Goal: Task Accomplishment & Management: Manage account settings

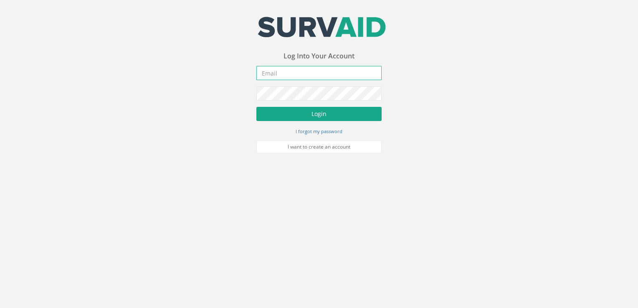
type input "[PERSON_NAME][EMAIL_ADDRESS][DOMAIN_NAME]"
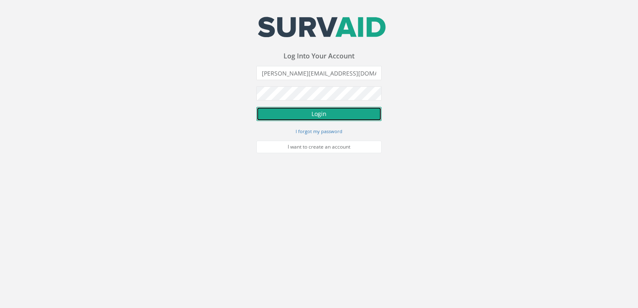
click at [314, 114] on button "Login" at bounding box center [318, 114] width 125 height 14
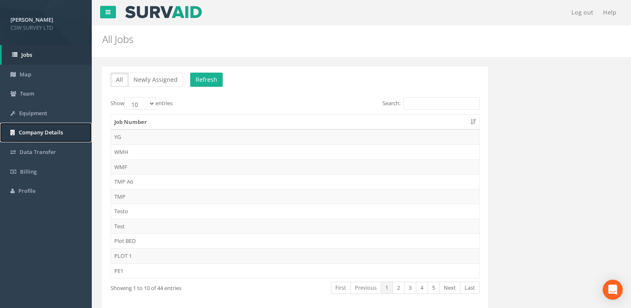
click at [34, 131] on span "Company Details" at bounding box center [41, 133] width 44 height 8
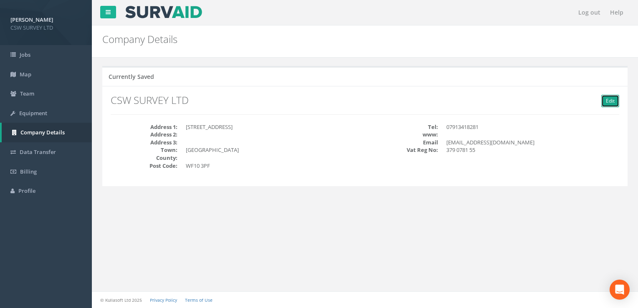
click at [608, 106] on link "Edit" at bounding box center [610, 101] width 18 height 13
type input "CSW SURVEY LTD"
type input "[STREET_ADDRESS]"
type input "[GEOGRAPHIC_DATA]"
type input "WF10 3PF"
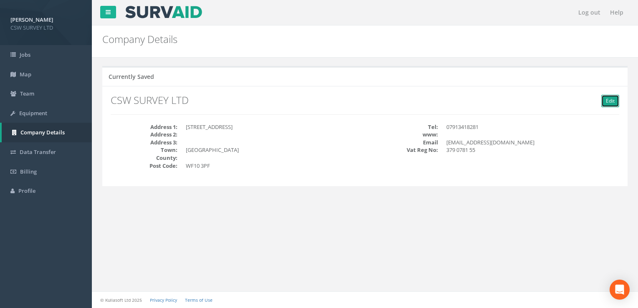
type input "07913418281"
type input "[EMAIL_ADDRESS][DOMAIN_NAME]"
type input "379 0781 55"
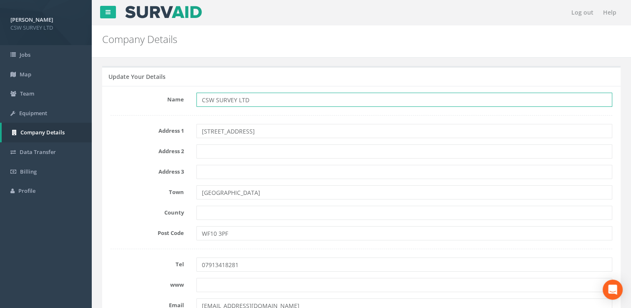
drag, startPoint x: 256, startPoint y: 102, endPoint x: 158, endPoint y: 98, distance: 98.1
click at [158, 98] on div "Name CSW SURVEY LTD" at bounding box center [361, 100] width 515 height 14
type input "GeoShape Surveys"
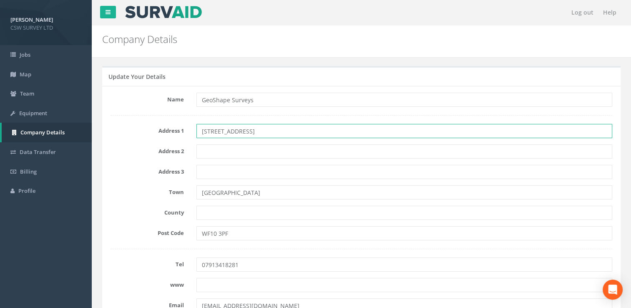
drag, startPoint x: 264, startPoint y: 134, endPoint x: 176, endPoint y: 128, distance: 87.8
click at [176, 128] on div "Address [STREET_ADDRESS]" at bounding box center [361, 131] width 515 height 14
type input "The Old Bank"
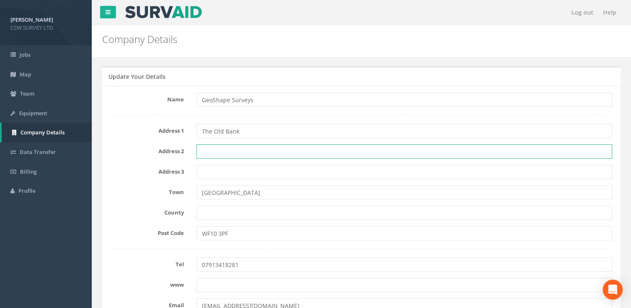
type input "[GEOGRAPHIC_DATA]"
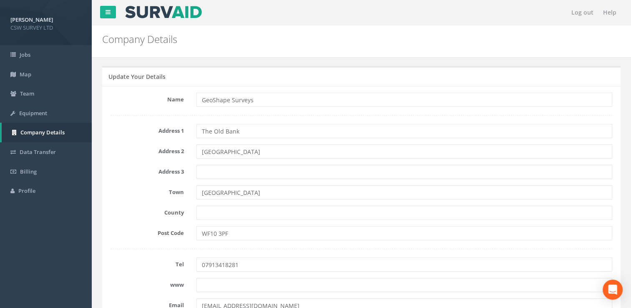
type input "[GEOGRAPHIC_DATA]"
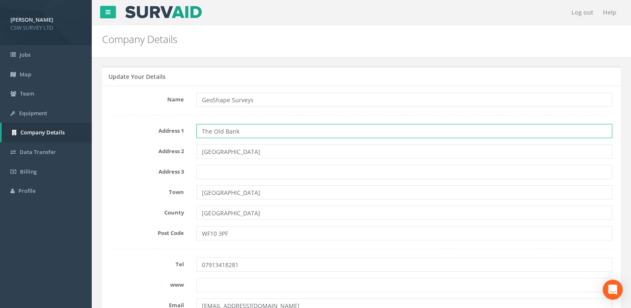
scroll to position [110, 0]
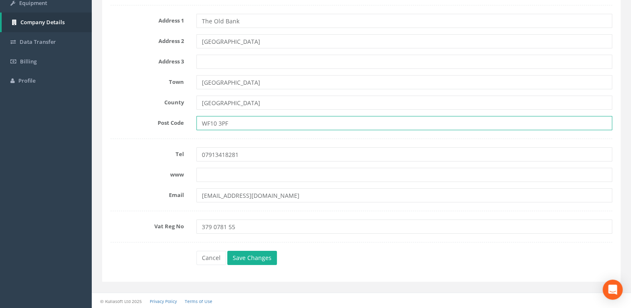
drag, startPoint x: 235, startPoint y: 124, endPoint x: 170, endPoint y: 126, distance: 65.5
click at [170, 126] on div "Post Code WF10 3PF" at bounding box center [361, 123] width 515 height 14
type input "NP8 [DATE]"
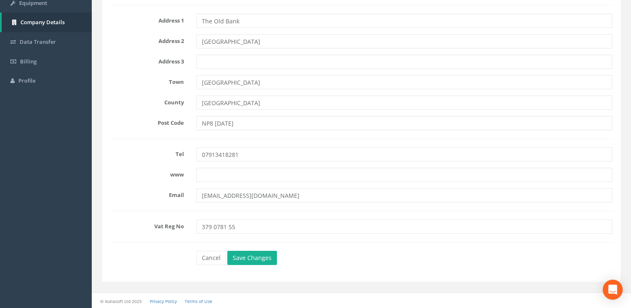
click at [137, 142] on form "Name GeoShape Surveys Address 1 The Old Bank Address [STREET_ADDRESS][DATE] Tel…" at bounding box center [362, 124] width 502 height 285
click at [146, 130] on form "Name GeoShape Surveys Address 1 The Old Bank Address [STREET_ADDRESS][DATE] Tel…" at bounding box center [362, 124] width 502 height 285
drag, startPoint x: 290, startPoint y: 193, endPoint x: 165, endPoint y: 195, distance: 125.6
click at [165, 195] on div "Email [EMAIL_ADDRESS][DOMAIN_NAME]" at bounding box center [361, 195] width 515 height 14
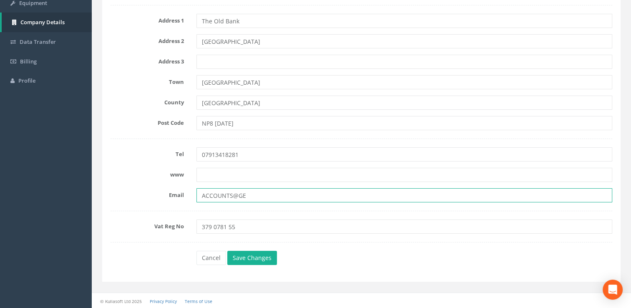
type input "[EMAIL_ADDRESS][DOMAIN_NAME]"
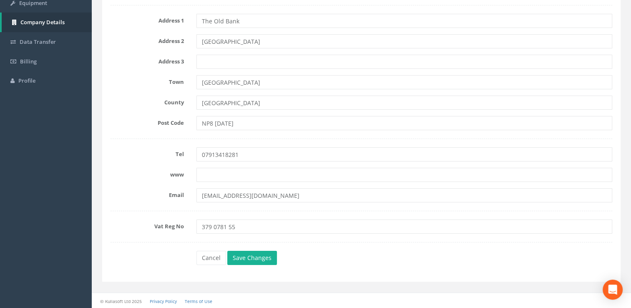
click at [149, 175] on label "www" at bounding box center [147, 173] width 86 height 11
click at [247, 254] on button "Save Changes" at bounding box center [252, 258] width 50 height 14
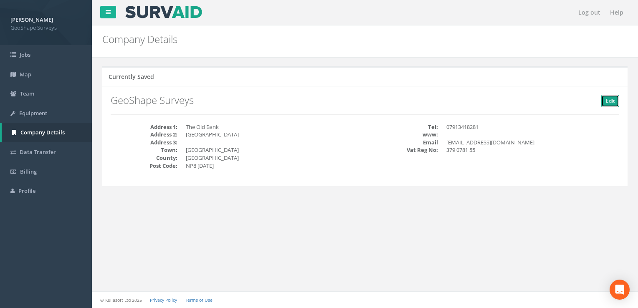
click at [606, 100] on link "Edit" at bounding box center [610, 101] width 18 height 13
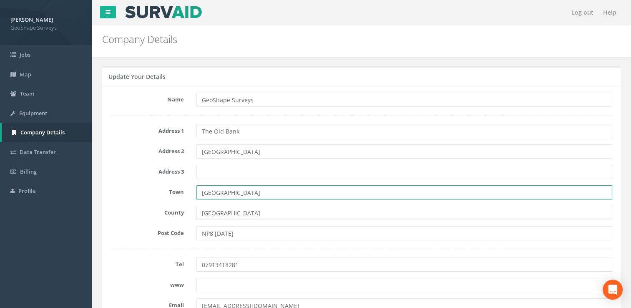
drag, startPoint x: 246, startPoint y: 193, endPoint x: 188, endPoint y: 187, distance: 57.8
click at [189, 187] on div "Town [GEOGRAPHIC_DATA]" at bounding box center [361, 192] width 515 height 14
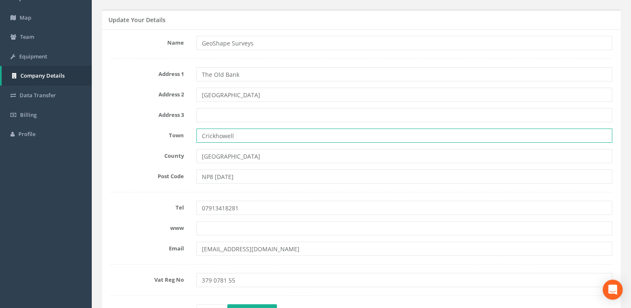
scroll to position [110, 0]
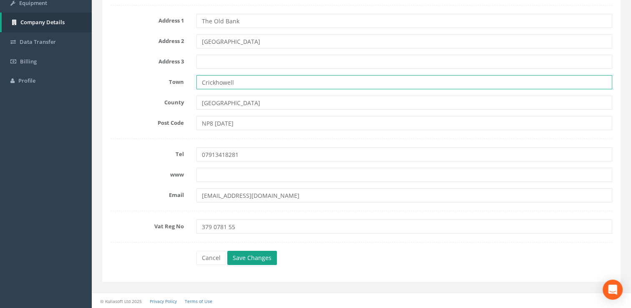
type input "Crickhowell"
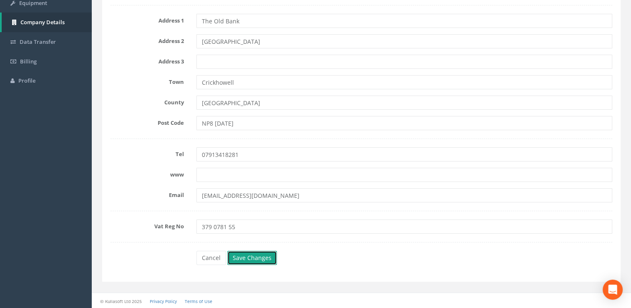
click at [245, 259] on button "Save Changes" at bounding box center [252, 258] width 50 height 14
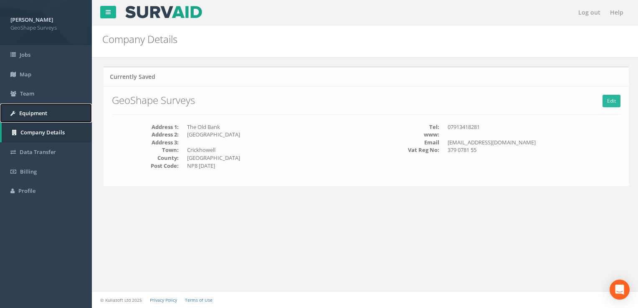
click at [28, 112] on span "Equipment" at bounding box center [33, 113] width 28 height 8
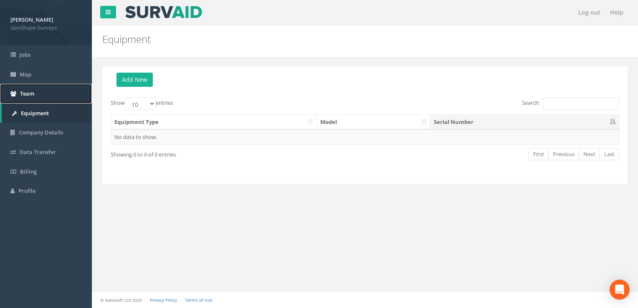
click at [33, 91] on span "Team" at bounding box center [27, 94] width 14 height 8
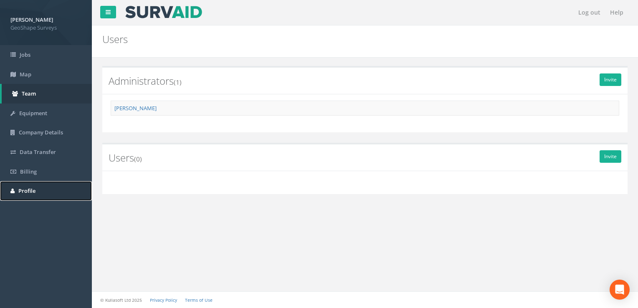
click at [24, 187] on span "Profile" at bounding box center [26, 191] width 17 height 8
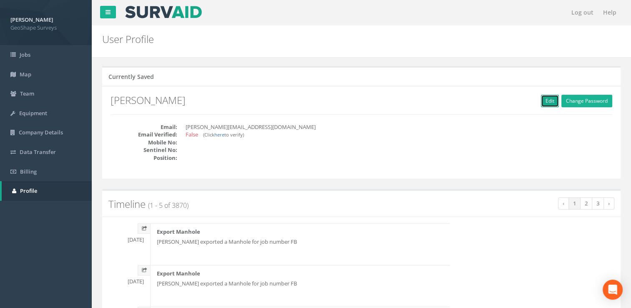
click at [543, 99] on link "Edit" at bounding box center [550, 101] width 18 height 13
type input "[PERSON_NAME]"
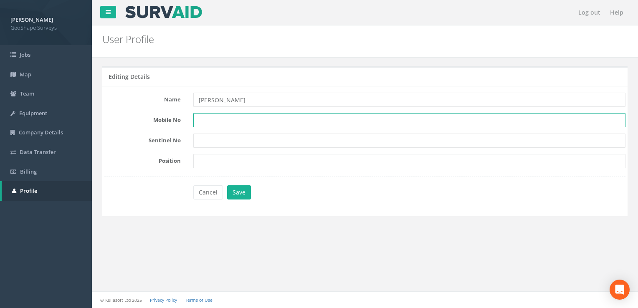
click at [217, 117] on input "text" at bounding box center [409, 120] width 432 height 14
type input "07958342018"
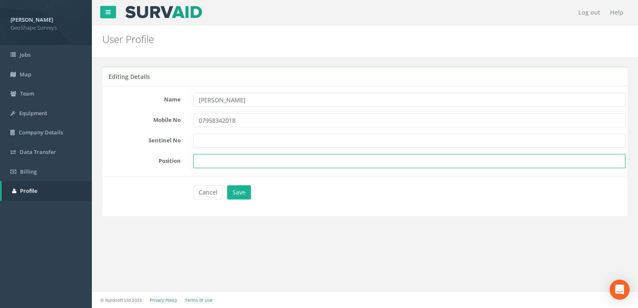
click at [204, 158] on input "text" at bounding box center [409, 161] width 432 height 14
type input "Director"
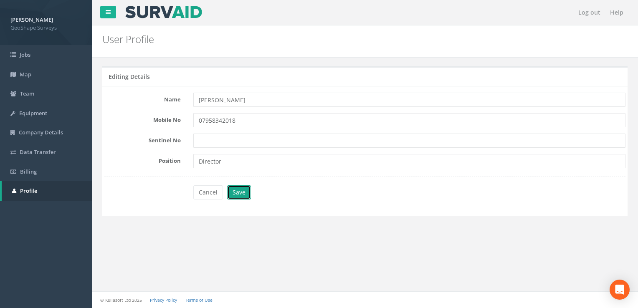
click at [240, 190] on button "Save" at bounding box center [239, 192] width 24 height 14
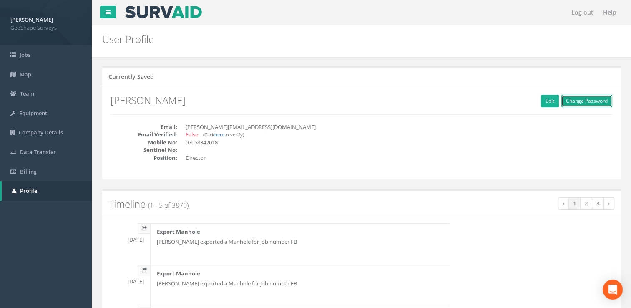
click at [573, 102] on link "Change Password" at bounding box center [587, 101] width 51 height 13
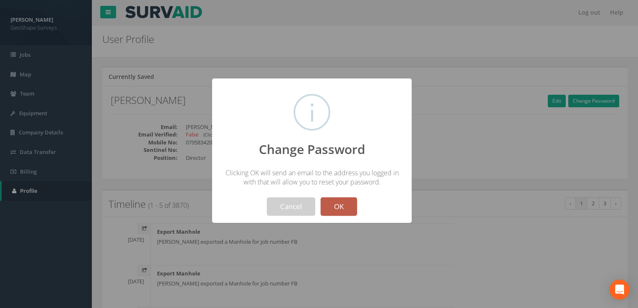
click at [338, 199] on button "OK" at bounding box center [339, 206] width 36 height 18
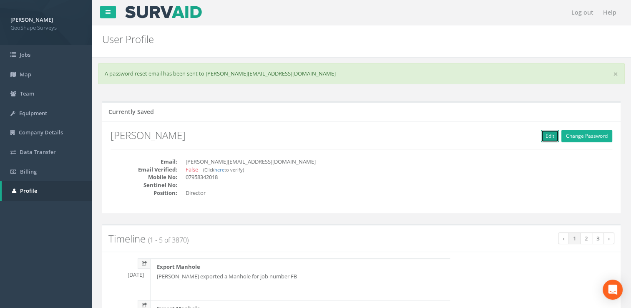
click at [554, 134] on link "Edit" at bounding box center [550, 136] width 18 height 13
type input "[PERSON_NAME]"
type input "07958342018"
type input "Director"
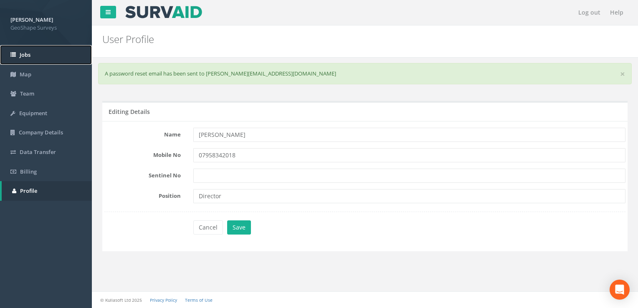
click at [24, 53] on span "Jobs" at bounding box center [25, 55] width 11 height 8
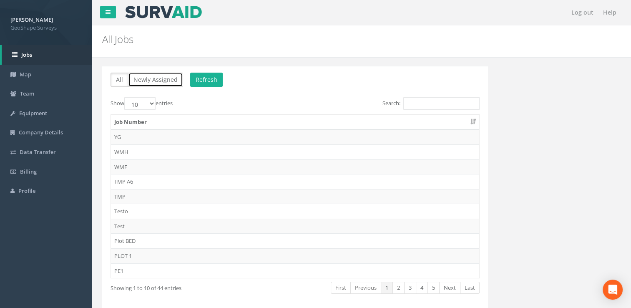
click at [165, 79] on button "Newly Assigned" at bounding box center [155, 80] width 55 height 14
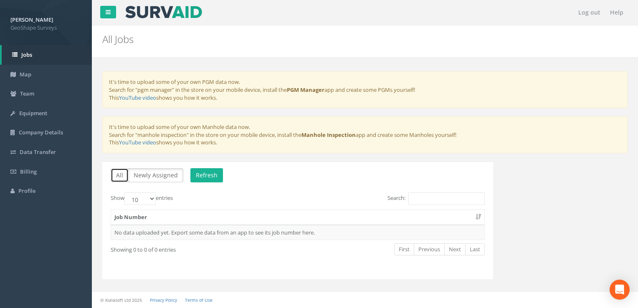
click at [117, 172] on button "All" at bounding box center [120, 175] width 18 height 14
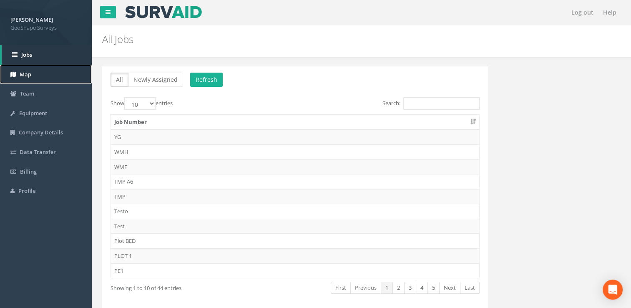
click at [41, 69] on link "Map" at bounding box center [46, 75] width 92 height 20
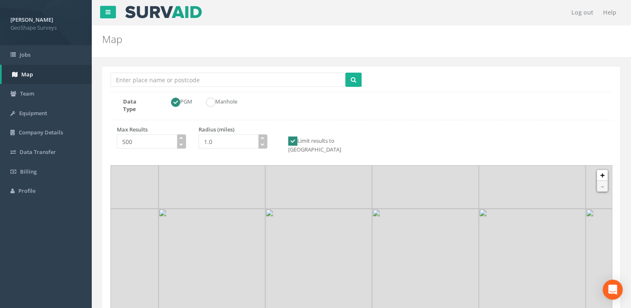
drag, startPoint x: 387, startPoint y: 257, endPoint x: 379, endPoint y: 215, distance: 42.1
click at [379, 218] on img at bounding box center [425, 262] width 107 height 107
click at [20, 94] on span "Team" at bounding box center [27, 94] width 14 height 8
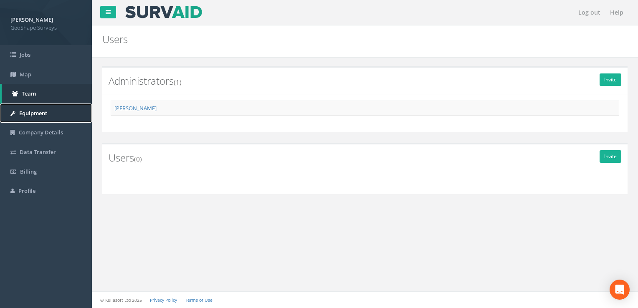
click at [39, 115] on span "Equipment" at bounding box center [33, 113] width 28 height 8
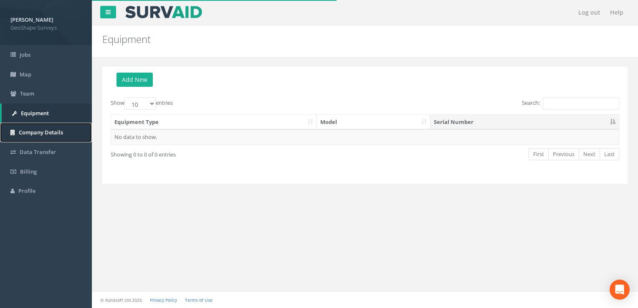
click at [48, 139] on link "Company Details" at bounding box center [46, 133] width 92 height 20
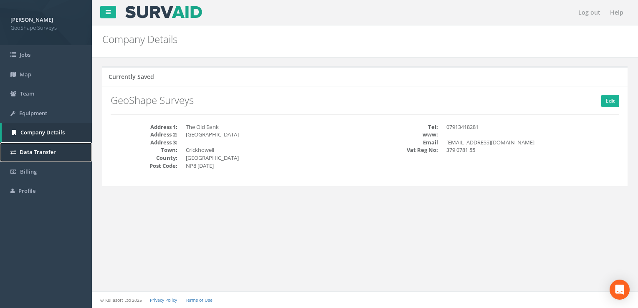
click at [36, 156] on link "Data Transfer" at bounding box center [46, 152] width 92 height 20
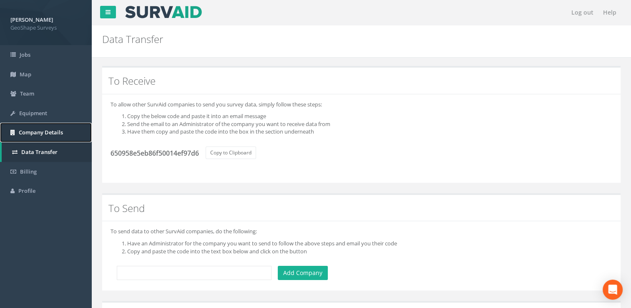
click at [38, 131] on span "Company Details" at bounding box center [41, 133] width 44 height 8
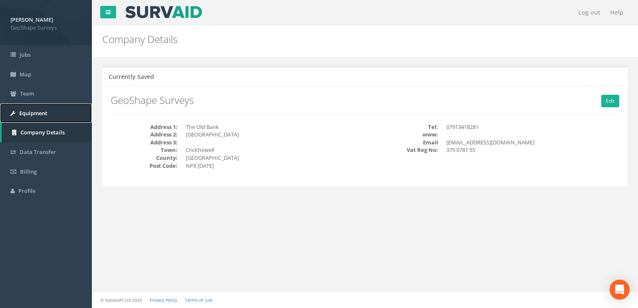
click at [40, 116] on span "Equipment" at bounding box center [33, 113] width 28 height 8
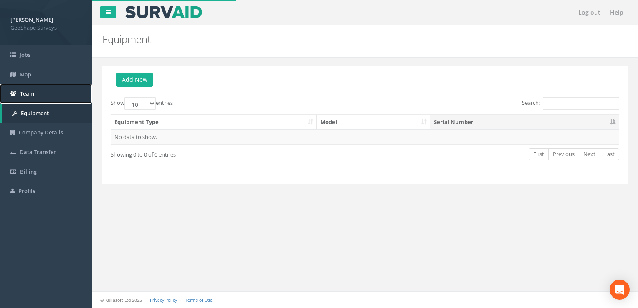
click at [37, 98] on link "Team" at bounding box center [46, 94] width 92 height 20
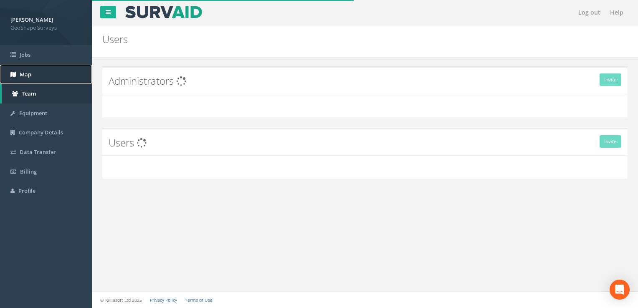
click at [37, 73] on link "Map" at bounding box center [46, 75] width 92 height 20
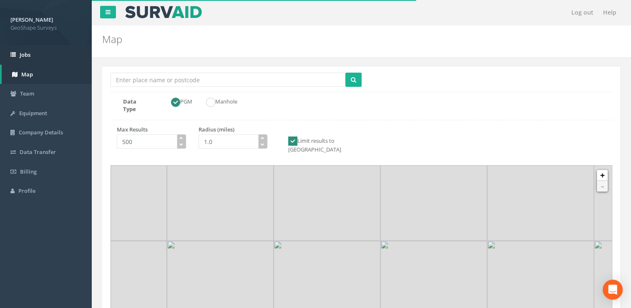
click at [50, 45] on ul "[PERSON_NAME] GeoShape Surveys Logout S Jobs Map Team Equipment Company Details…" at bounding box center [46, 100] width 92 height 201
click at [27, 55] on span "Jobs" at bounding box center [25, 55] width 11 height 8
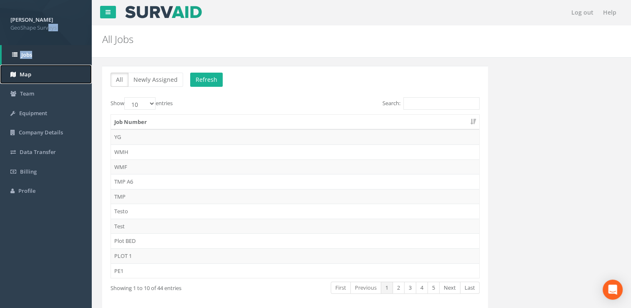
click at [35, 80] on link "Map" at bounding box center [46, 75] width 92 height 20
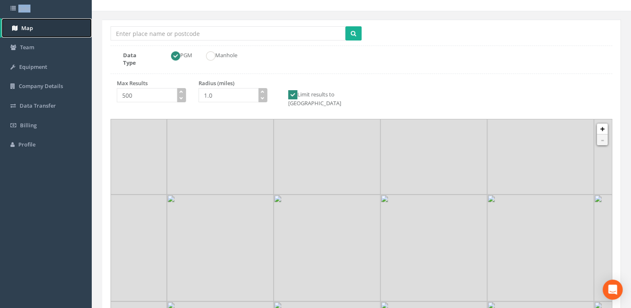
scroll to position [86, 0]
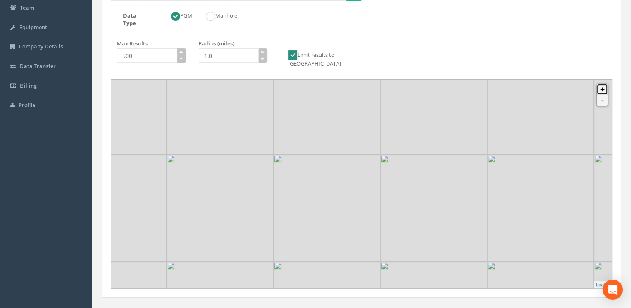
click at [603, 84] on link "+" at bounding box center [602, 89] width 11 height 11
drag, startPoint x: 401, startPoint y: 196, endPoint x: 414, endPoint y: 134, distance: 64.0
click at [412, 174] on img at bounding box center [384, 227] width 107 height 107
drag, startPoint x: 383, startPoint y: 162, endPoint x: 382, endPoint y: 153, distance: 8.8
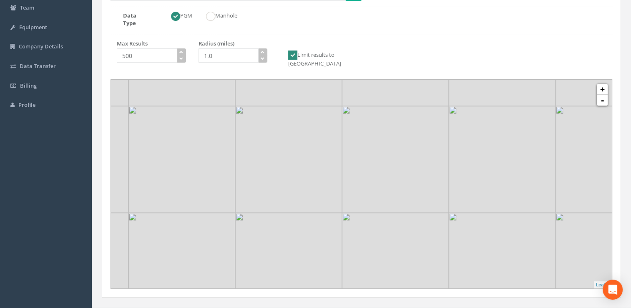
click at [382, 213] on img at bounding box center [395, 266] width 107 height 107
click at [602, 84] on link "+" at bounding box center [602, 89] width 11 height 11
drag, startPoint x: 349, startPoint y: 195, endPoint x: 356, endPoint y: 173, distance: 23.5
click at [356, 211] on img at bounding box center [310, 264] width 107 height 107
click at [601, 84] on link "+" at bounding box center [602, 89] width 11 height 11
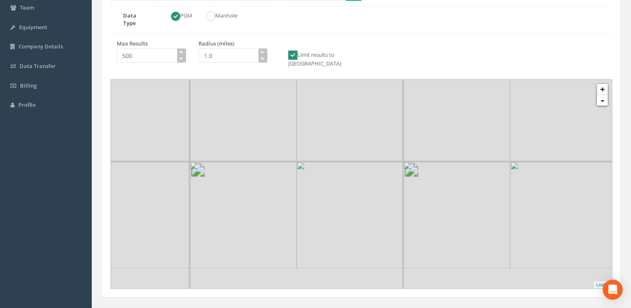
drag, startPoint x: 389, startPoint y: 169, endPoint x: 386, endPoint y: 149, distance: 21.1
click at [416, 139] on img at bounding box center [457, 108] width 107 height 107
drag, startPoint x: 277, startPoint y: 154, endPoint x: 257, endPoint y: 163, distance: 22.0
click at [276, 156] on img at bounding box center [274, 204] width 107 height 107
click at [601, 84] on link "+" at bounding box center [602, 89] width 11 height 11
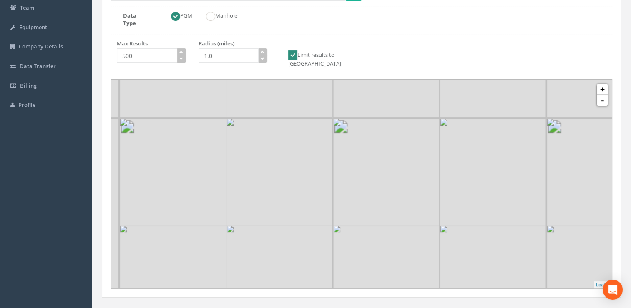
drag, startPoint x: 297, startPoint y: 159, endPoint x: 367, endPoint y: 154, distance: 70.7
click at [333, 154] on img at bounding box center [279, 171] width 107 height 107
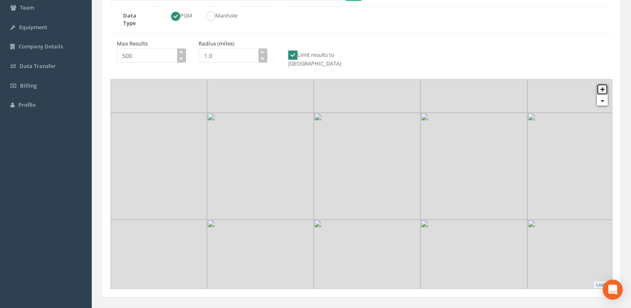
click at [606, 84] on link "+" at bounding box center [602, 89] width 11 height 11
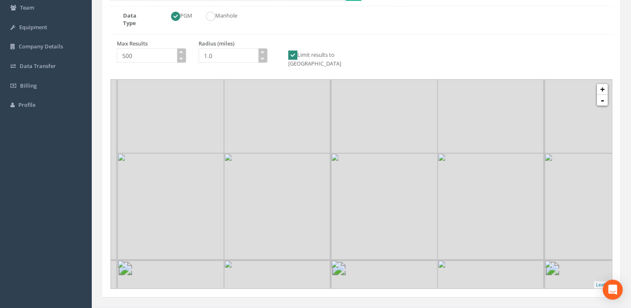
drag, startPoint x: 248, startPoint y: 149, endPoint x: 317, endPoint y: 176, distance: 73.5
click at [331, 161] on img at bounding box center [277, 206] width 107 height 107
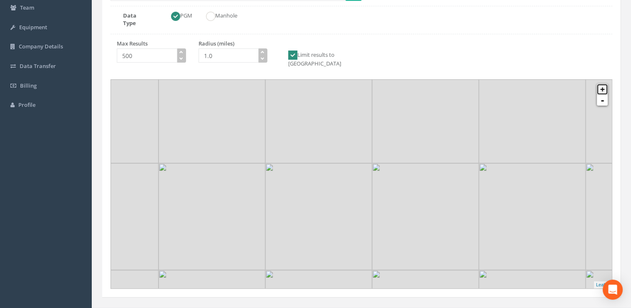
click at [605, 84] on link "+" at bounding box center [602, 89] width 11 height 11
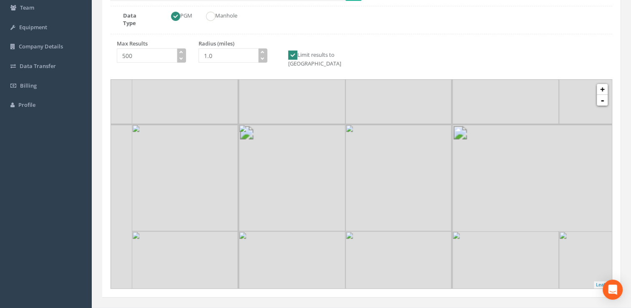
drag, startPoint x: 282, startPoint y: 189, endPoint x: 354, endPoint y: 169, distance: 74.9
click at [366, 166] on img at bounding box center [399, 177] width 107 height 107
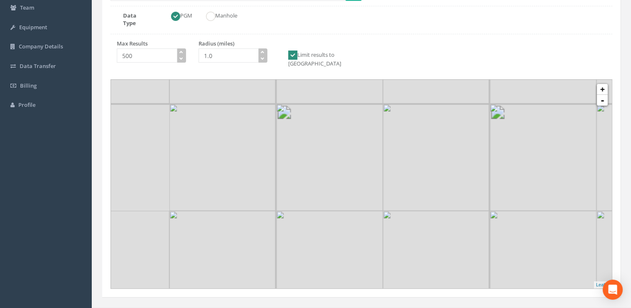
drag, startPoint x: 304, startPoint y: 184, endPoint x: 398, endPoint y: 222, distance: 101.3
click at [305, 184] on img at bounding box center [329, 157] width 107 height 107
click at [603, 84] on link "+" at bounding box center [602, 89] width 11 height 11
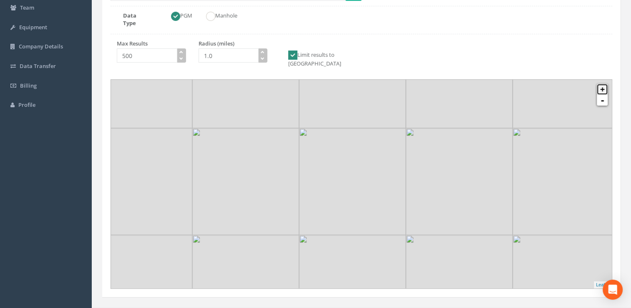
click at [601, 84] on link "+" at bounding box center [602, 89] width 11 height 11
drag, startPoint x: 316, startPoint y: 129, endPoint x: 409, endPoint y: 73, distance: 108.4
drag, startPoint x: 306, startPoint y: 126, endPoint x: 336, endPoint y: 102, distance: 38.3
click at [324, 122] on img at bounding box center [270, 175] width 107 height 107
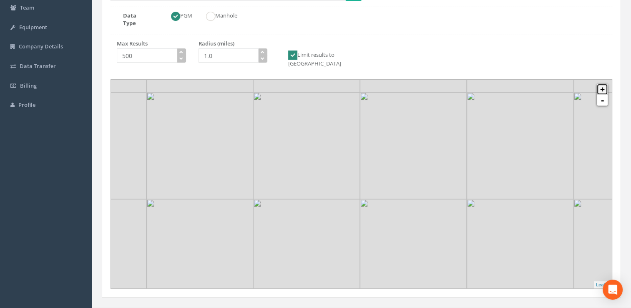
click at [601, 84] on link "+" at bounding box center [602, 89] width 11 height 11
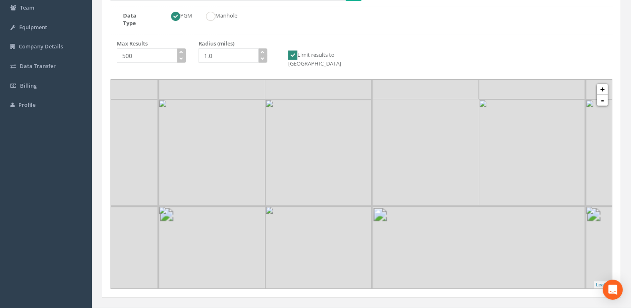
drag, startPoint x: 264, startPoint y: 144, endPoint x: 314, endPoint y: 114, distance: 57.6
click at [265, 114] on img at bounding box center [212, 152] width 107 height 107
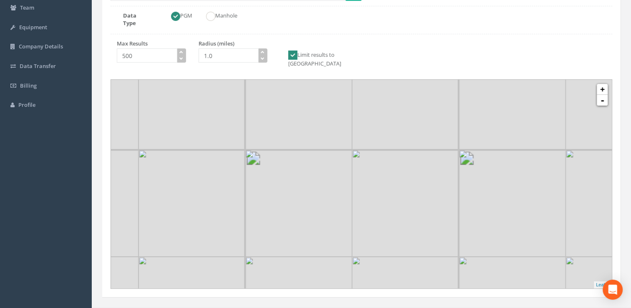
drag, startPoint x: 279, startPoint y: 114, endPoint x: 294, endPoint y: 115, distance: 15.4
click at [301, 99] on img at bounding box center [298, 96] width 107 height 107
drag, startPoint x: 339, startPoint y: 174, endPoint x: 335, endPoint y: 180, distance: 7.3
click at [344, 176] on img at bounding box center [292, 219] width 107 height 107
drag, startPoint x: 314, startPoint y: 218, endPoint x: 321, endPoint y: 238, distance: 21.0
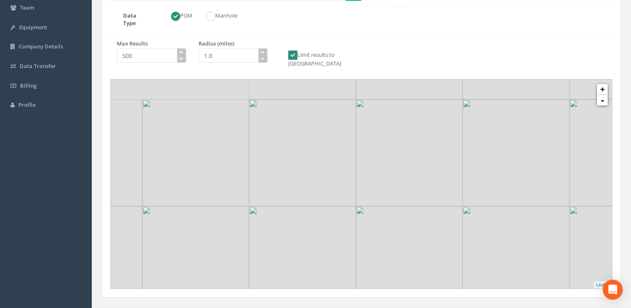
click at [321, 237] on img at bounding box center [302, 259] width 107 height 107
drag, startPoint x: 298, startPoint y: 178, endPoint x: 300, endPoint y: 227, distance: 48.8
click at [299, 228] on img at bounding box center [305, 185] width 107 height 107
drag, startPoint x: 291, startPoint y: 217, endPoint x: 274, endPoint y: 249, distance: 36.2
click at [268, 261] on img at bounding box center [303, 228] width 107 height 107
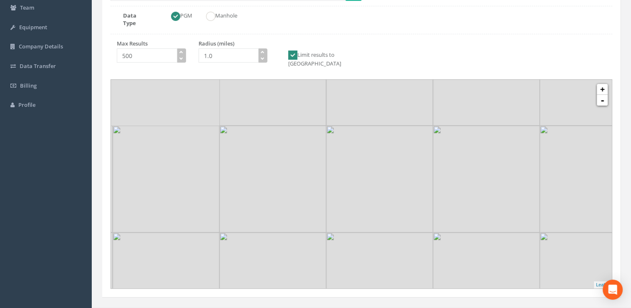
drag, startPoint x: 329, startPoint y: 172, endPoint x: 290, endPoint y: 197, distance: 46.2
click at [326, 204] on img at bounding box center [379, 179] width 107 height 107
drag, startPoint x: 393, startPoint y: 129, endPoint x: 341, endPoint y: 98, distance: 60.4
click at [353, 136] on img at bounding box center [406, 189] width 107 height 107
drag, startPoint x: 327, startPoint y: 117, endPoint x: 273, endPoint y: 95, distance: 58.4
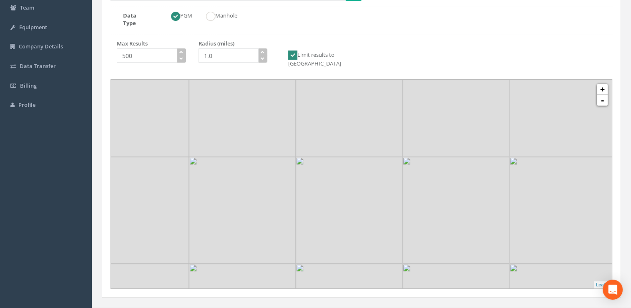
drag, startPoint x: 329, startPoint y: 109, endPoint x: 256, endPoint y: 89, distance: 75.6
click at [265, 89] on img at bounding box center [318, 92] width 107 height 107
click at [605, 95] on link "-" at bounding box center [602, 100] width 11 height 11
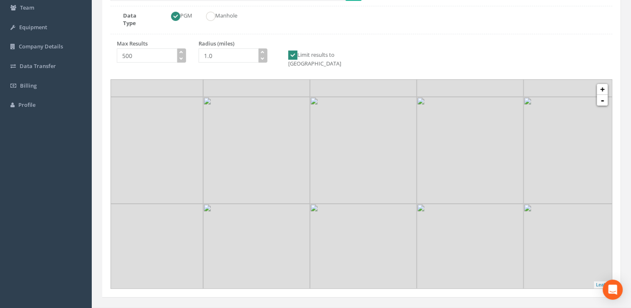
drag, startPoint x: 344, startPoint y: 133, endPoint x: 374, endPoint y: 138, distance: 30.9
click at [374, 138] on img at bounding box center [363, 150] width 107 height 107
drag, startPoint x: 195, startPoint y: 175, endPoint x: 219, endPoint y: 185, distance: 25.8
click at [216, 185] on img at bounding box center [162, 153] width 107 height 107
click at [600, 84] on link "+" at bounding box center [602, 89] width 11 height 11
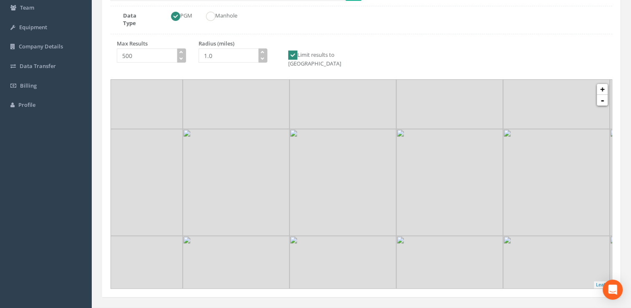
drag, startPoint x: 260, startPoint y: 168, endPoint x: 357, endPoint y: 159, distance: 96.8
click at [357, 158] on img at bounding box center [343, 182] width 107 height 107
drag, startPoint x: 300, startPoint y: 159, endPoint x: 324, endPoint y: 154, distance: 24.2
click at [304, 158] on img at bounding box center [273, 180] width 107 height 107
click at [285, 209] on img at bounding box center [271, 262] width 107 height 107
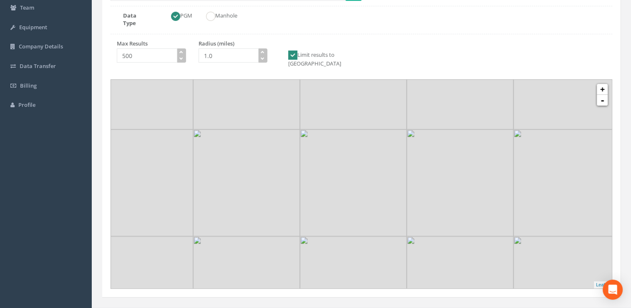
drag, startPoint x: 426, startPoint y: 182, endPoint x: 412, endPoint y: 223, distance: 43.2
click at [414, 220] on img at bounding box center [460, 182] width 107 height 107
drag, startPoint x: 351, startPoint y: 164, endPoint x: 358, endPoint y: 202, distance: 38.3
click at [358, 202] on img at bounding box center [346, 196] width 107 height 107
drag, startPoint x: 470, startPoint y: 187, endPoint x: 429, endPoint y: 177, distance: 41.9
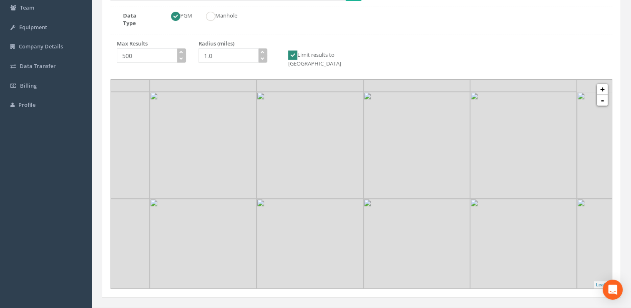
click at [429, 177] on img at bounding box center [416, 145] width 107 height 107
drag, startPoint x: 351, startPoint y: 172, endPoint x: 325, endPoint y: 156, distance: 29.6
click at [325, 156] on img at bounding box center [299, 141] width 107 height 107
drag, startPoint x: 372, startPoint y: 174, endPoint x: 474, endPoint y: 131, distance: 110.9
click at [382, 131] on img at bounding box center [328, 176] width 107 height 107
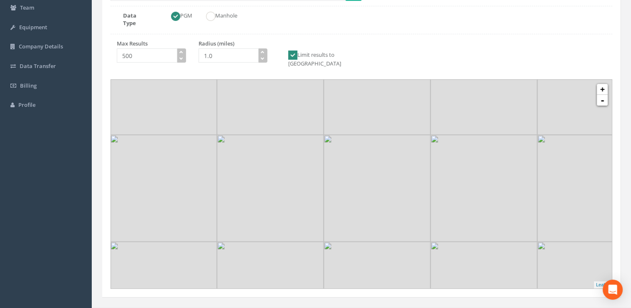
drag
click at [364, 158] on img at bounding box center [377, 188] width 107 height 107
click at [602, 84] on link "+" at bounding box center [602, 89] width 11 height 11
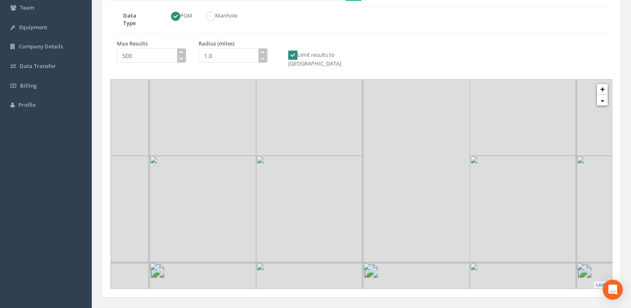
click at [504, 90] on img at bounding box center [470, 156] width 214 height 214
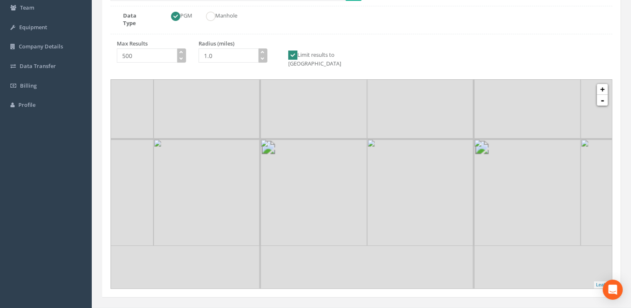
click at [300, 78] on img at bounding box center [313, 85] width 107 height 107
click at [362, 157] on img at bounding box center [308, 109] width 107 height 107
click at [317, 183] on img at bounding box center [263, 156] width 107 height 107
click at [321, 231] on img at bounding box center [280, 214] width 107 height 107
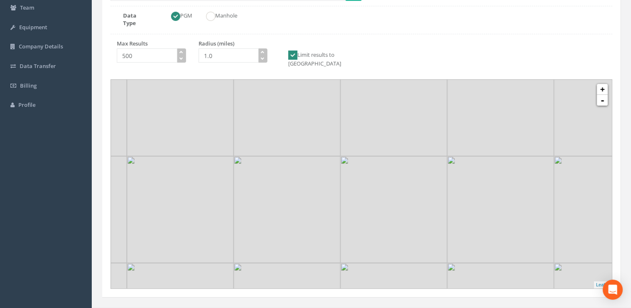
click at [341, 210] on img at bounding box center [287, 209] width 107 height 107
click at [326, 224] on img at bounding box center [321, 204] width 107 height 107
click at [353, 210] on img at bounding box center [321, 156] width 107 height 107
click at [322, 187] on img at bounding box center [318, 133] width 107 height 107
click at [298, 201] on img at bounding box center [351, 208] width 107 height 107
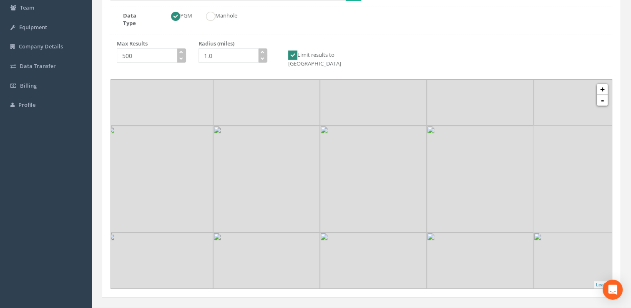
click at [340, 202] on img at bounding box center [373, 179] width 107 height 107
click at [400, 175] on img at bounding box center [453, 228] width 107 height 107
click at [424, 37] on div at bounding box center [424, 37] width 0 height 0
click at [340, 115] on img at bounding box center [286, 168] width 107 height 107
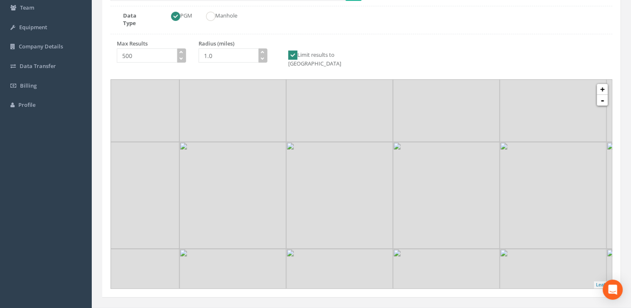
click at [340, 216] on img at bounding box center [339, 195] width 107 height 107
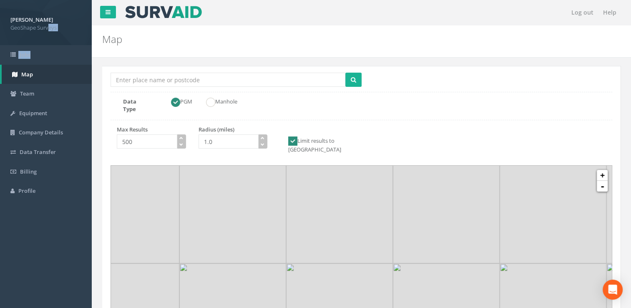
scroll to position [0, 0]
click at [312, 99] on div "Location Search Box Multiple Locations Found Data Type PGM Manhole Max Results …" at bounding box center [361, 224] width 519 height 317
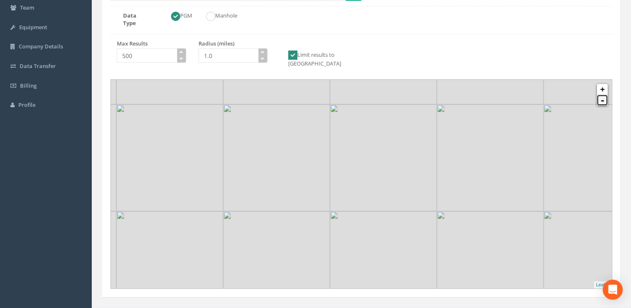
click at [604, 95] on link "-" at bounding box center [602, 100] width 11 height 11
click at [299, 235] on img at bounding box center [316, 182] width 107 height 107
click at [330, 223] on img at bounding box center [276, 169] width 107 height 107
click at [347, 234] on img at bounding box center [296, 195] width 107 height 107
click at [337, 161] on img at bounding box center [298, 197] width 107 height 107
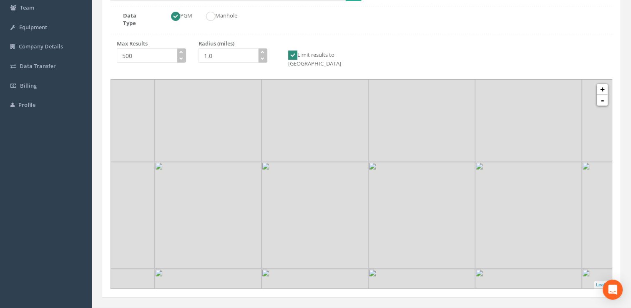
click at [338, 179] on img at bounding box center [315, 215] width 107 height 107
click at [344, 156] on img at bounding box center [346, 209] width 107 height 107
click at [330, 192] on img at bounding box center [280, 175] width 107 height 107
click at [343, 187] on img at bounding box center [303, 191] width 107 height 107
click at [349, 172] on img at bounding box center [303, 191] width 107 height 107
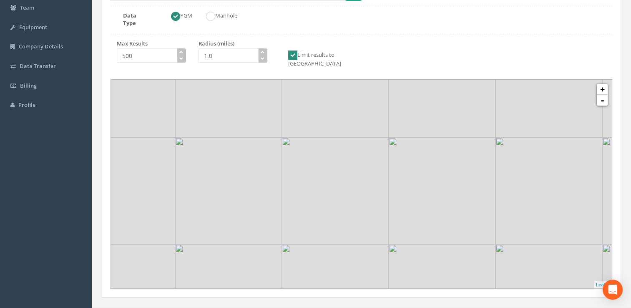
click at [348, 163] on img at bounding box center [335, 190] width 107 height 107
click at [326, 168] on img at bounding box center [364, 159] width 107 height 107
click at [313, 157] on img at bounding box center [259, 157] width 107 height 107
click at [274, 178] on img at bounding box center [281, 147] width 107 height 107
click at [255, 203] on img at bounding box center [303, 212] width 107 height 107
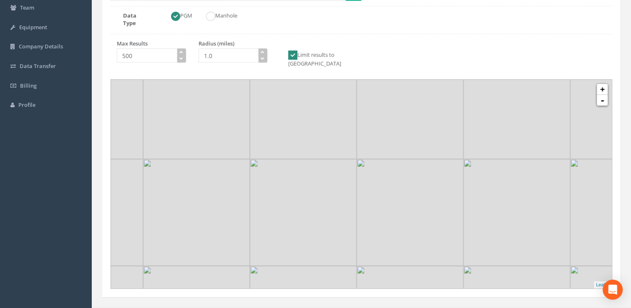
click at [260, 183] on img at bounding box center [303, 212] width 107 height 107
click at [295, 182] on img at bounding box center [312, 131] width 107 height 107
click at [293, 198] on img at bounding box center [315, 171] width 107 height 107
click at [300, 163] on img at bounding box center [329, 202] width 107 height 107
click at [607, 84] on link "+" at bounding box center [602, 89] width 11 height 11
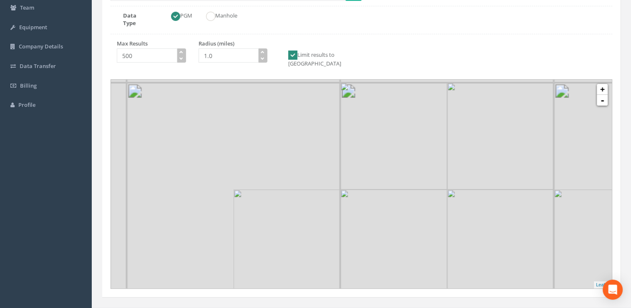
click at [447, 164] on img at bounding box center [394, 136] width 107 height 107
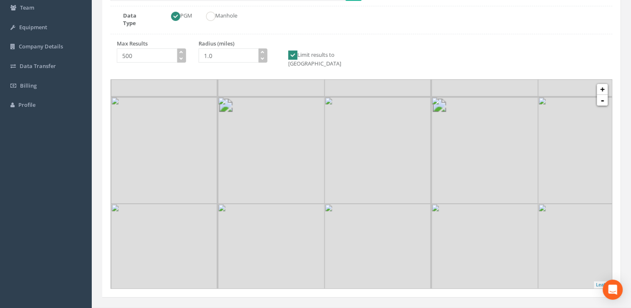
click at [438, 151] on img at bounding box center [485, 150] width 107 height 107
click at [606, 84] on link "+" at bounding box center [602, 89] width 11 height 11
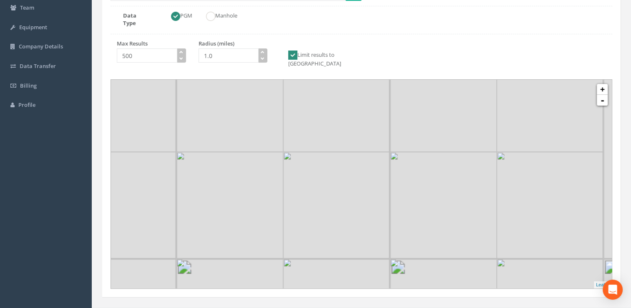
click at [606, 84] on link "+" at bounding box center [602, 89] width 11 height 11
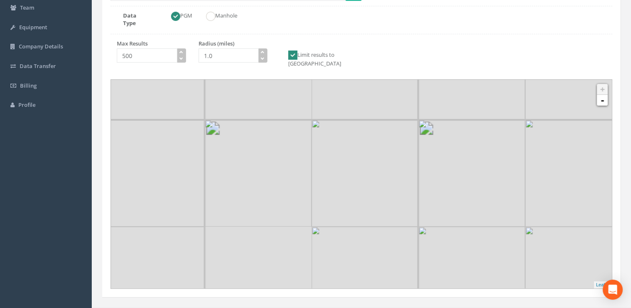
click at [411, 124] on img at bounding box center [365, 173] width 107 height 107
click at [382, 165] on img at bounding box center [435, 218] width 107 height 107
click at [462, 161] on img at bounding box center [515, 185] width 107 height 107
click at [409, 153] on img at bounding box center [458, 144] width 107 height 107
click at [391, 171] on img at bounding box center [366, 224] width 107 height 107
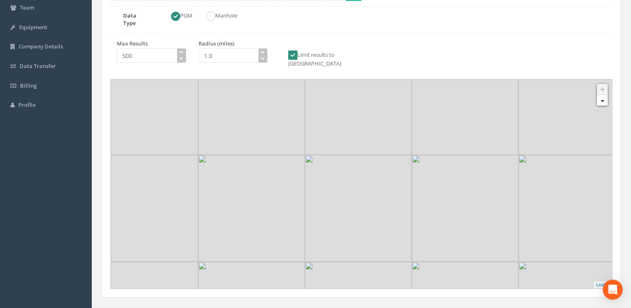
click at [393, 235] on img at bounding box center [358, 208] width 107 height 107
click at [370, 225] on img at bounding box center [316, 171] width 107 height 107
click at [341, 182] on img at bounding box center [349, 227] width 107 height 107
click at [341, 212] on img at bounding box center [358, 161] width 107 height 107
click at [303, 170] on img at bounding box center [281, 116] width 107 height 107
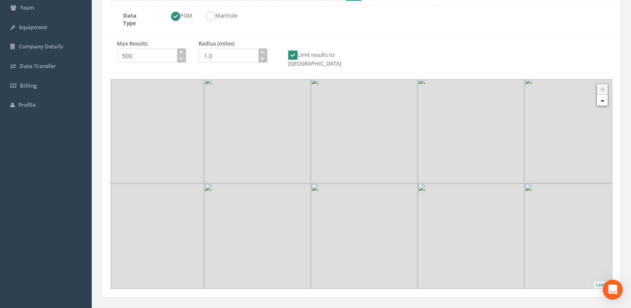
click at [334, 211] on img at bounding box center [364, 236] width 107 height 107
click at [243, 179] on img at bounding box center [278, 158] width 107 height 107
click at [381, 164] on img at bounding box center [434, 181] width 107 height 107
click at [446, 192] on img at bounding box center [459, 200] width 107 height 107
click at [422, 151] on img at bounding box center [369, 150] width 107 height 107
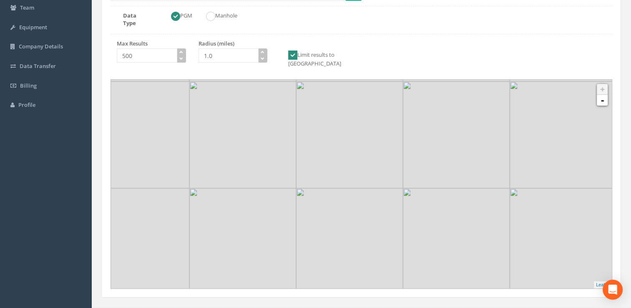
click at [250, 54] on div "Location Search Box Multiple Locations Found Data Type PGM Manhole Max Results …" at bounding box center [361, 138] width 519 height 317
click at [254, 148] on img at bounding box center [241, 156] width 107 height 107
click at [293, 149] on img at bounding box center [239, 157] width 107 height 107
click at [483, 219] on img at bounding box center [429, 168] width 107 height 107
click at [454, 193] on img at bounding box center [465, 223] width 107 height 107
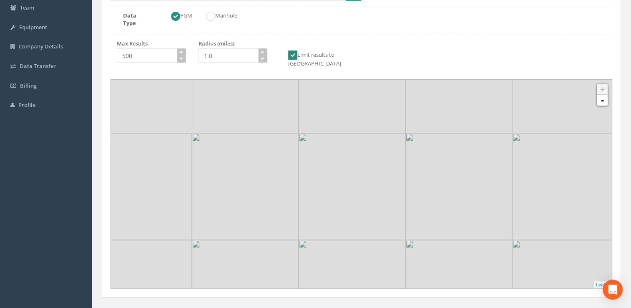
click at [418, 153] on img at bounding box center [459, 186] width 107 height 107
click at [403, 133] on img at bounding box center [352, 79] width 107 height 107
click at [401, 195] on img at bounding box center [363, 172] width 107 height 107
click at [361, 194] on img at bounding box center [308, 140] width 107 height 107
click at [343, 199] on img at bounding box center [366, 244] width 107 height 107
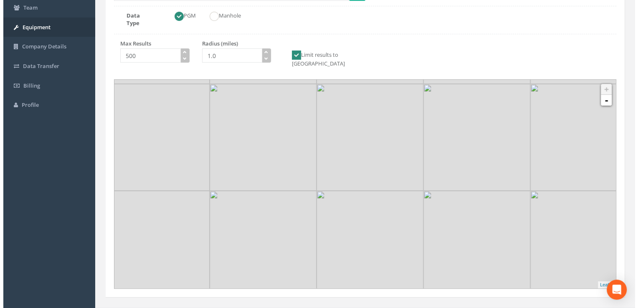
scroll to position [0, 0]
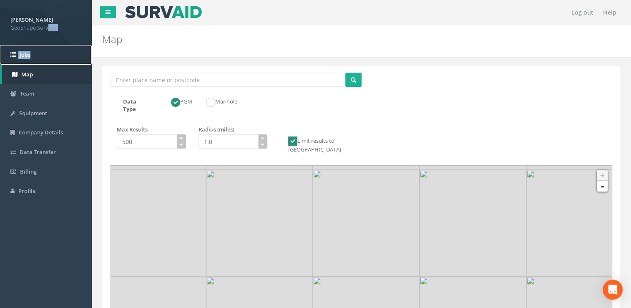
click at [22, 56] on span "Jobs" at bounding box center [25, 55] width 11 height 8
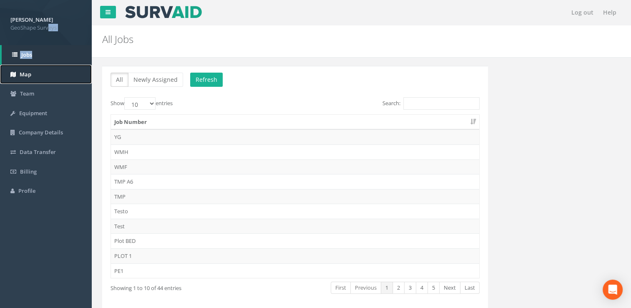
click at [38, 80] on link "Map" at bounding box center [46, 75] width 92 height 20
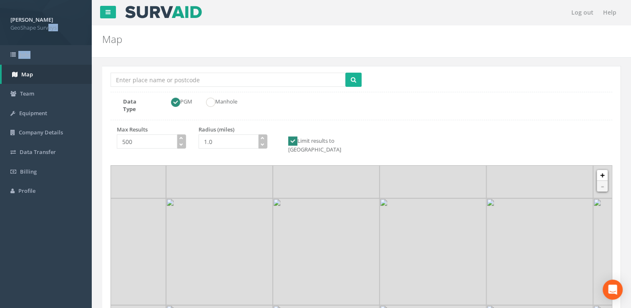
drag, startPoint x: 339, startPoint y: 208, endPoint x: 331, endPoint y: 185, distance: 25.0
click at [332, 198] on img at bounding box center [326, 251] width 107 height 107
click at [28, 96] on span "Team" at bounding box center [27, 94] width 14 height 8
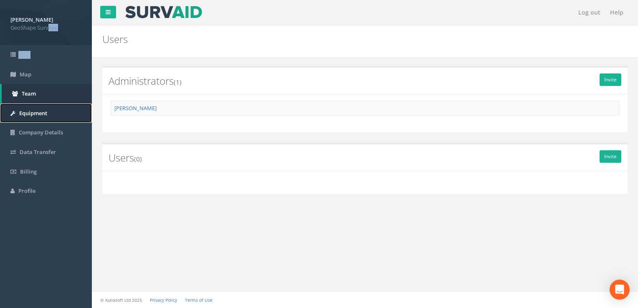
click at [23, 109] on span "Equipment" at bounding box center [33, 113] width 28 height 8
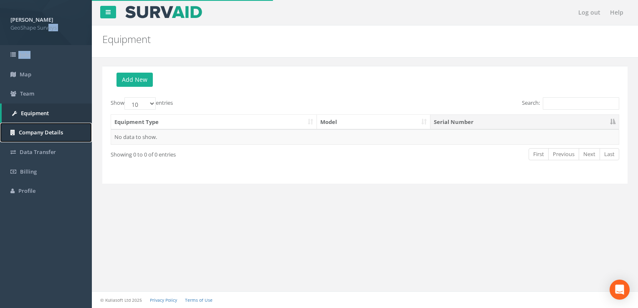
click at [30, 129] on span "Company Details" at bounding box center [41, 133] width 44 height 8
